Goal: Navigation & Orientation: Find specific page/section

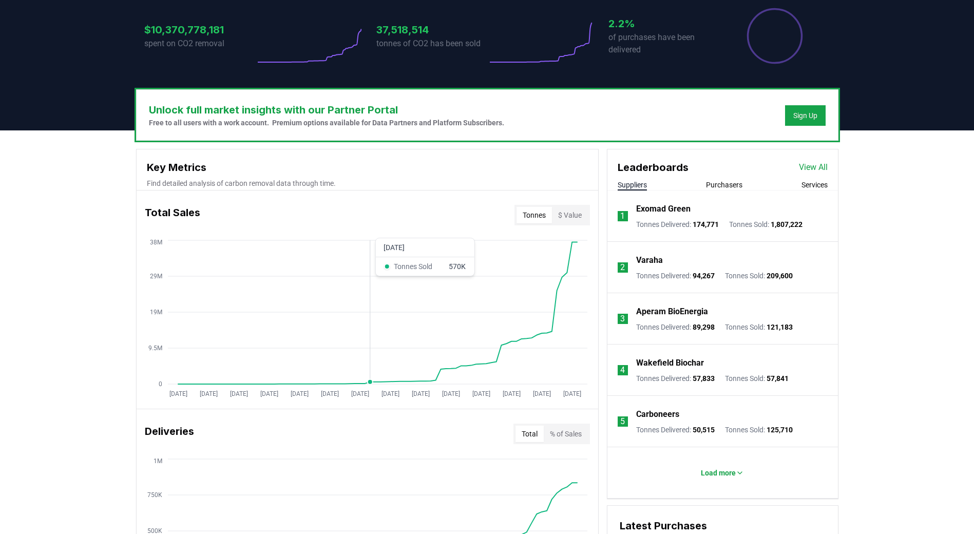
scroll to position [275, 0]
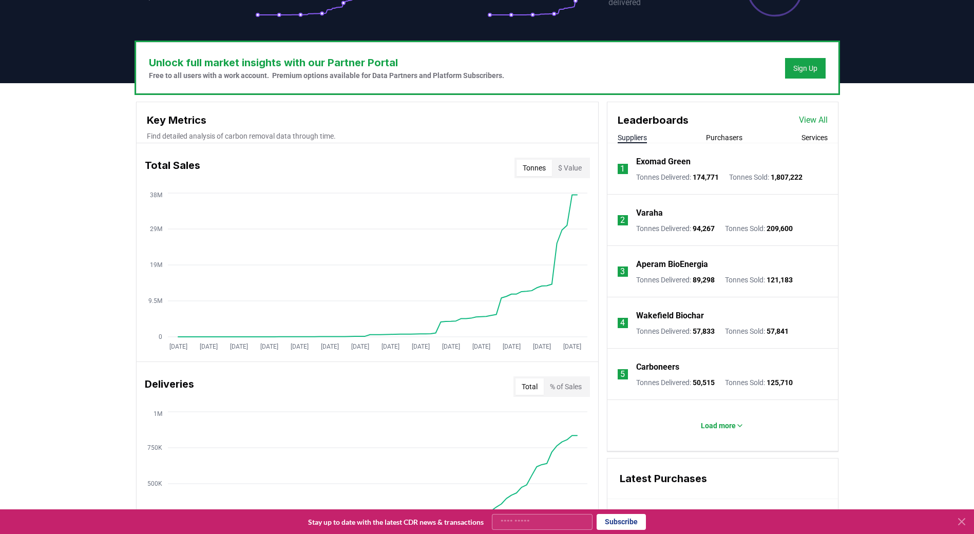
click at [807, 138] on button "Services" at bounding box center [815, 137] width 26 height 10
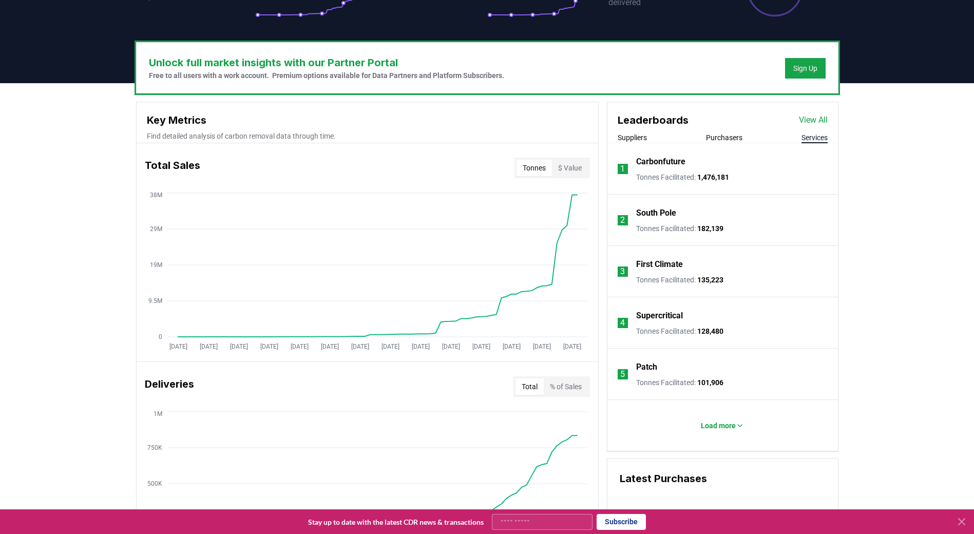
click at [809, 116] on link "View All" at bounding box center [813, 120] width 29 height 12
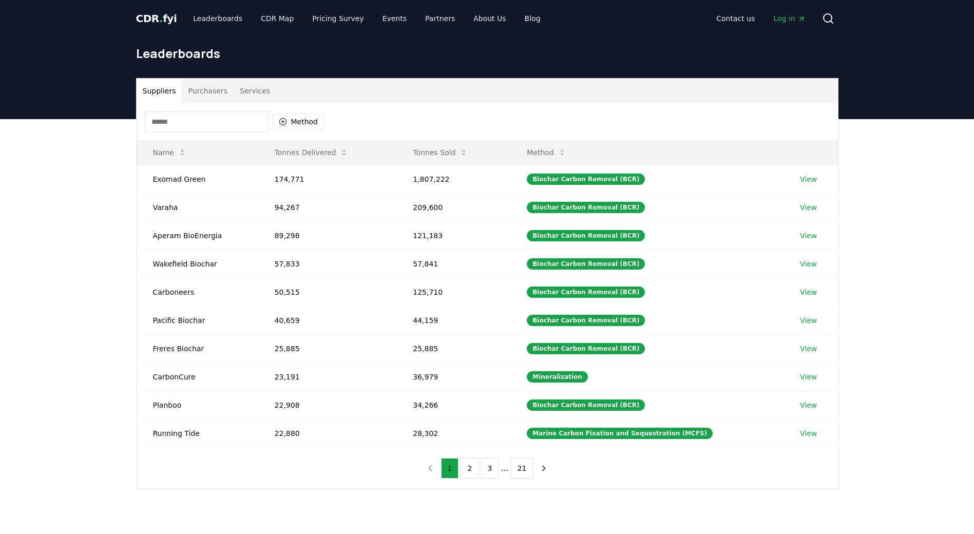
click at [238, 90] on button "Services" at bounding box center [255, 91] width 43 height 25
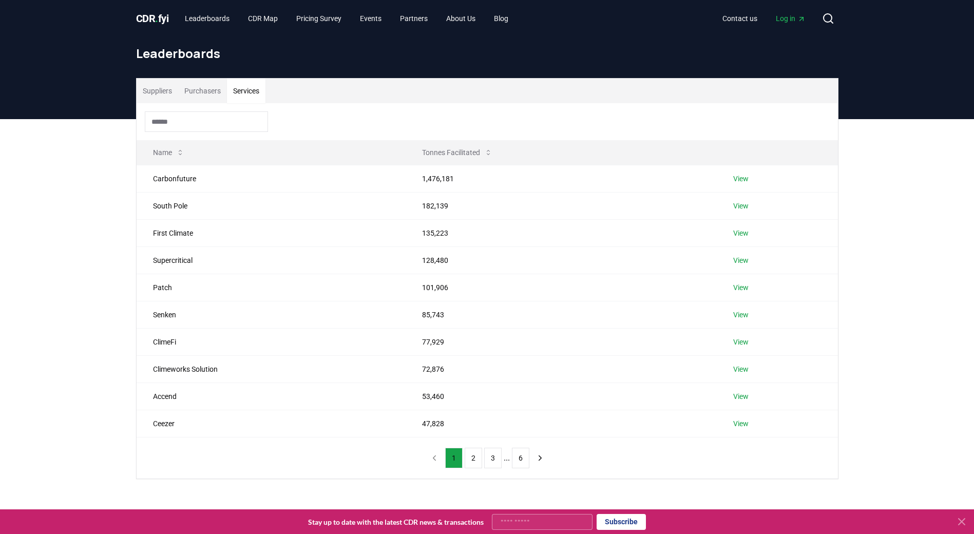
click at [0, 183] on html "CDR . fyi Leaderboards CDR Map Pricing Survey Events Partners About Us Blog Con…" at bounding box center [487, 401] width 974 height 803
click at [468, 451] on button "2" at bounding box center [473, 458] width 17 height 21
click at [959, 210] on div "Suppliers Purchasers Services Name Tonnes Facilitated Watershed 41,185 View Kli…" at bounding box center [487, 319] width 974 height 401
